Goal: Find specific page/section: Find specific page/section

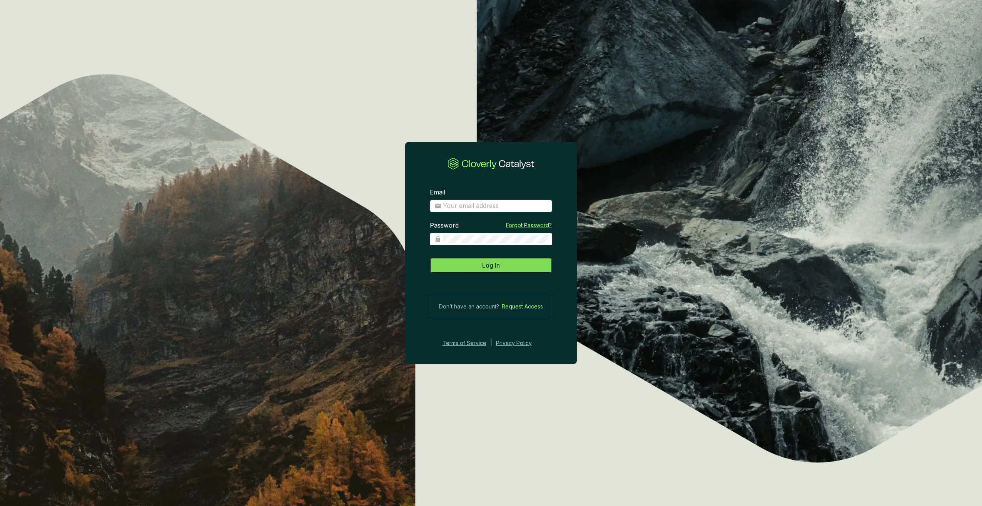
type input "[PERSON_NAME][EMAIL_ADDRESS][DOMAIN_NAME]"
click at [501, 268] on button "Log In" at bounding box center [491, 264] width 122 height 15
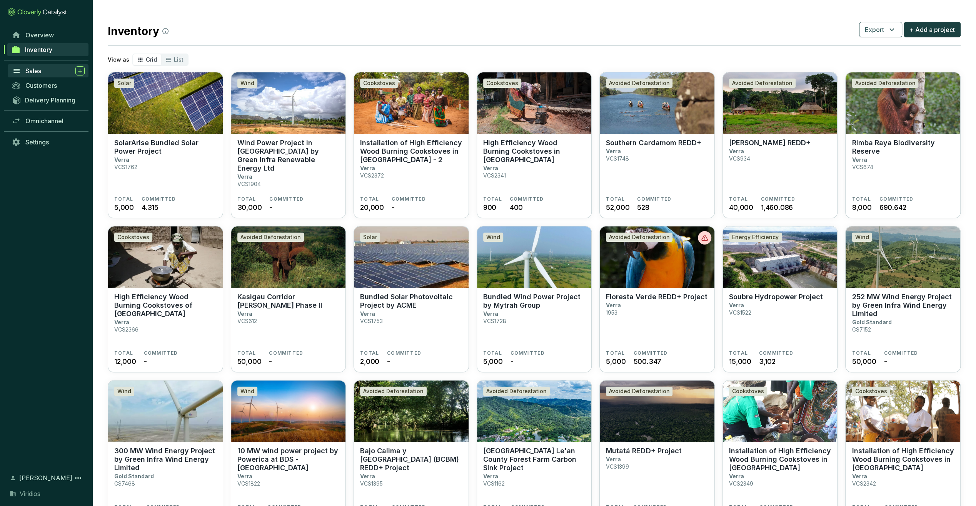
click at [50, 72] on div "Sales" at bounding box center [54, 70] width 59 height 9
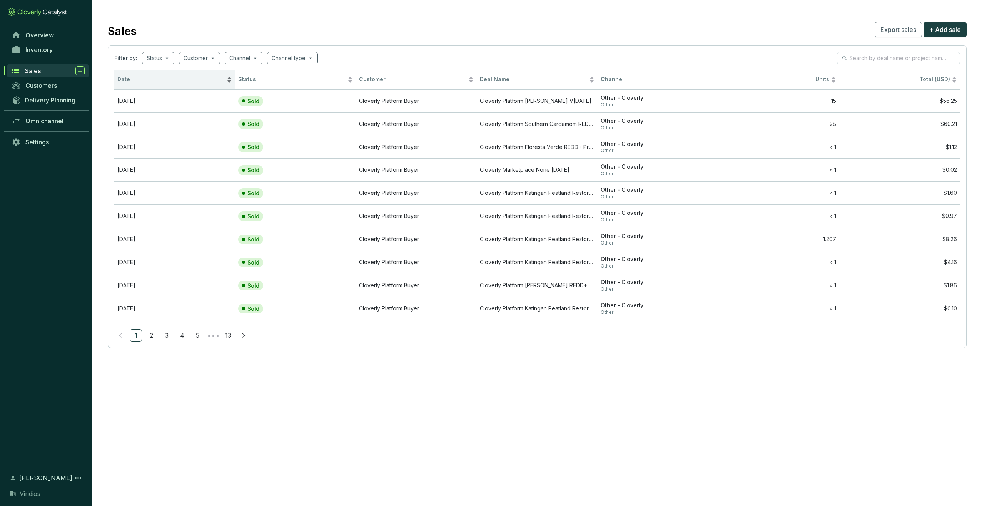
click at [157, 80] on span "Date" at bounding box center [171, 79] width 108 height 7
click at [32, 72] on span "Sales" at bounding box center [33, 71] width 16 height 8
